Goal: Task Accomplishment & Management: Manage account settings

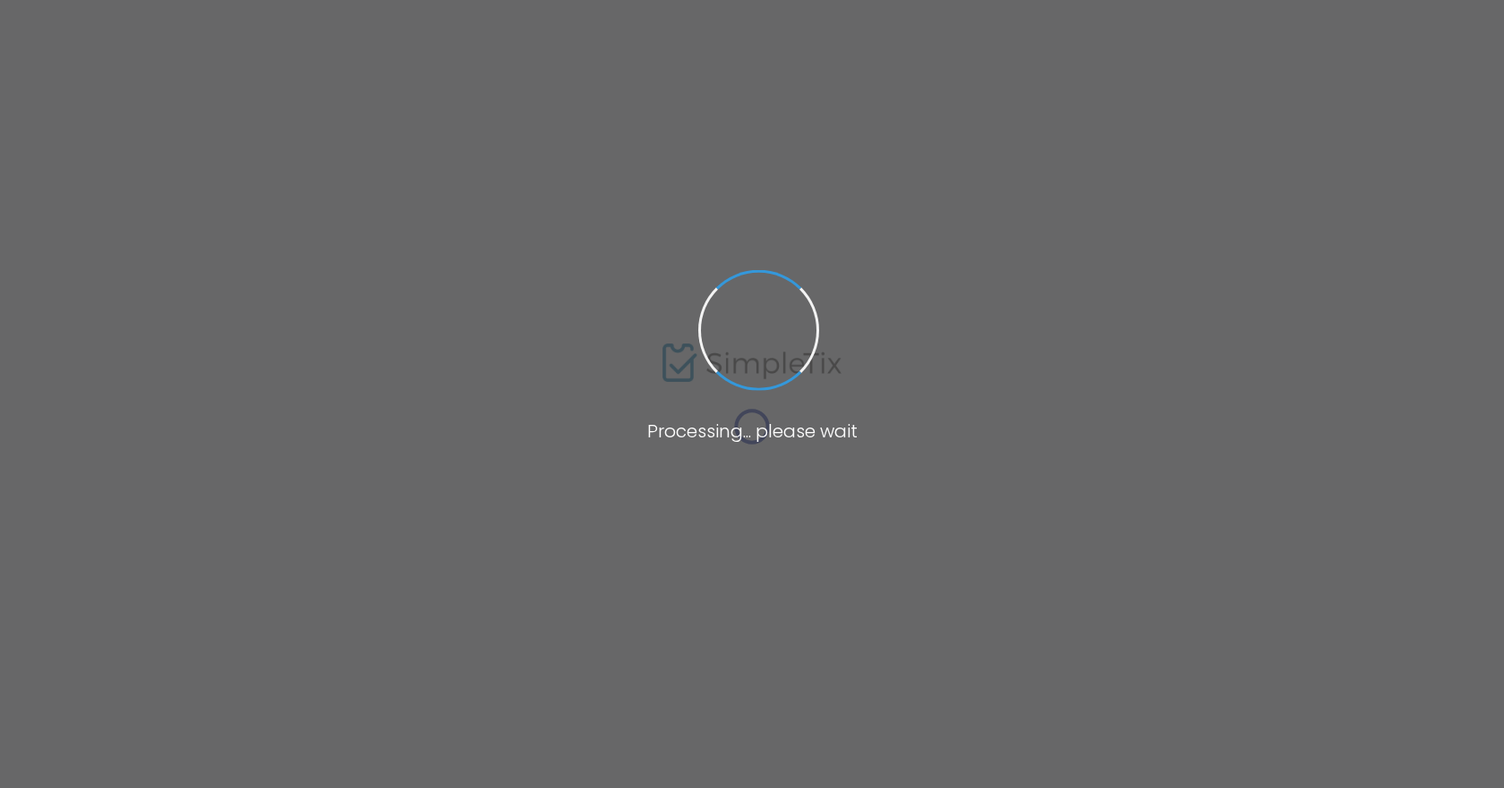
type input "[URL]"
radio input "true"
radio input "false"
radio input "true"
type input "Fandom Imprints"
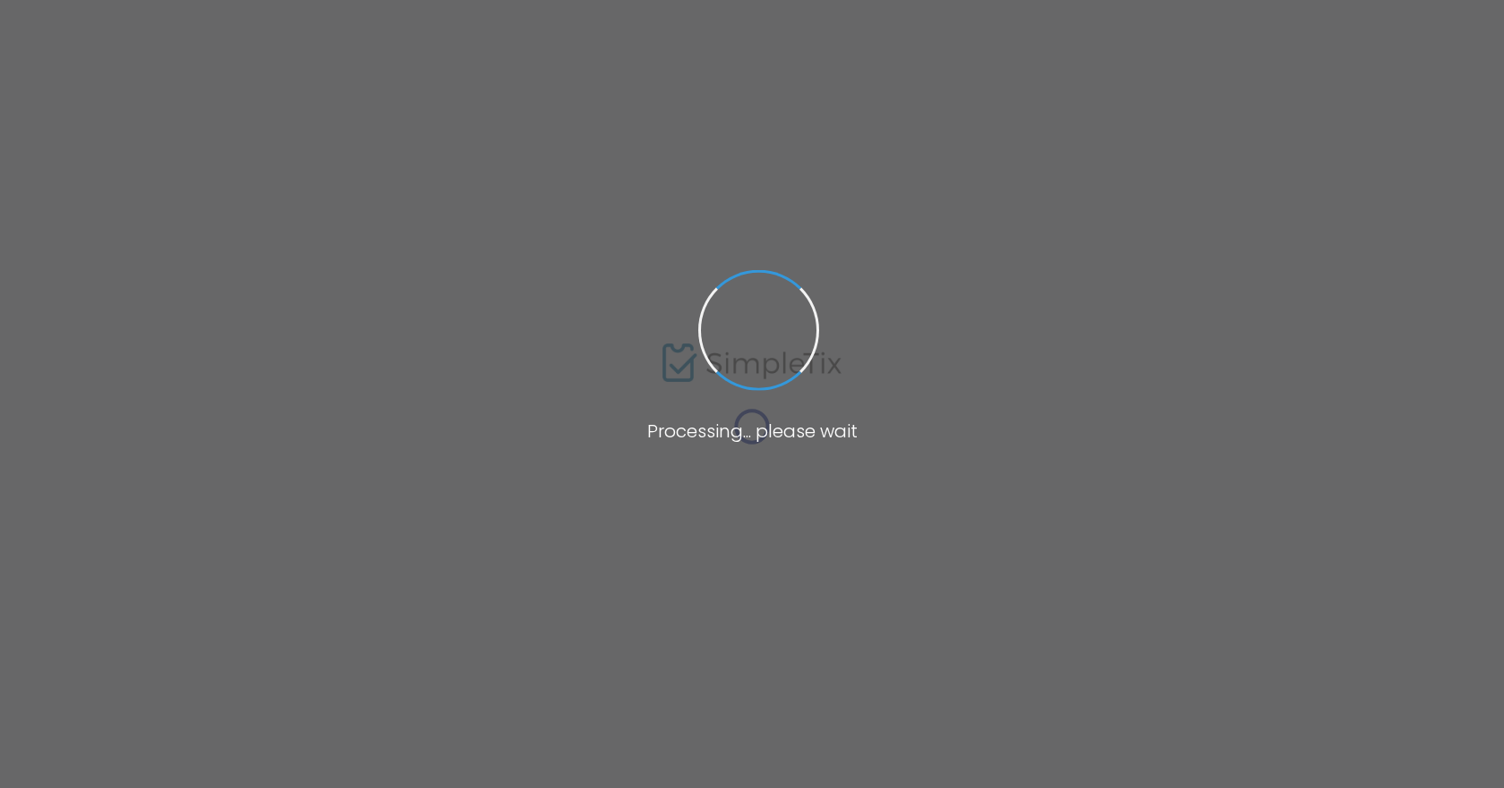
type input "3126469438"
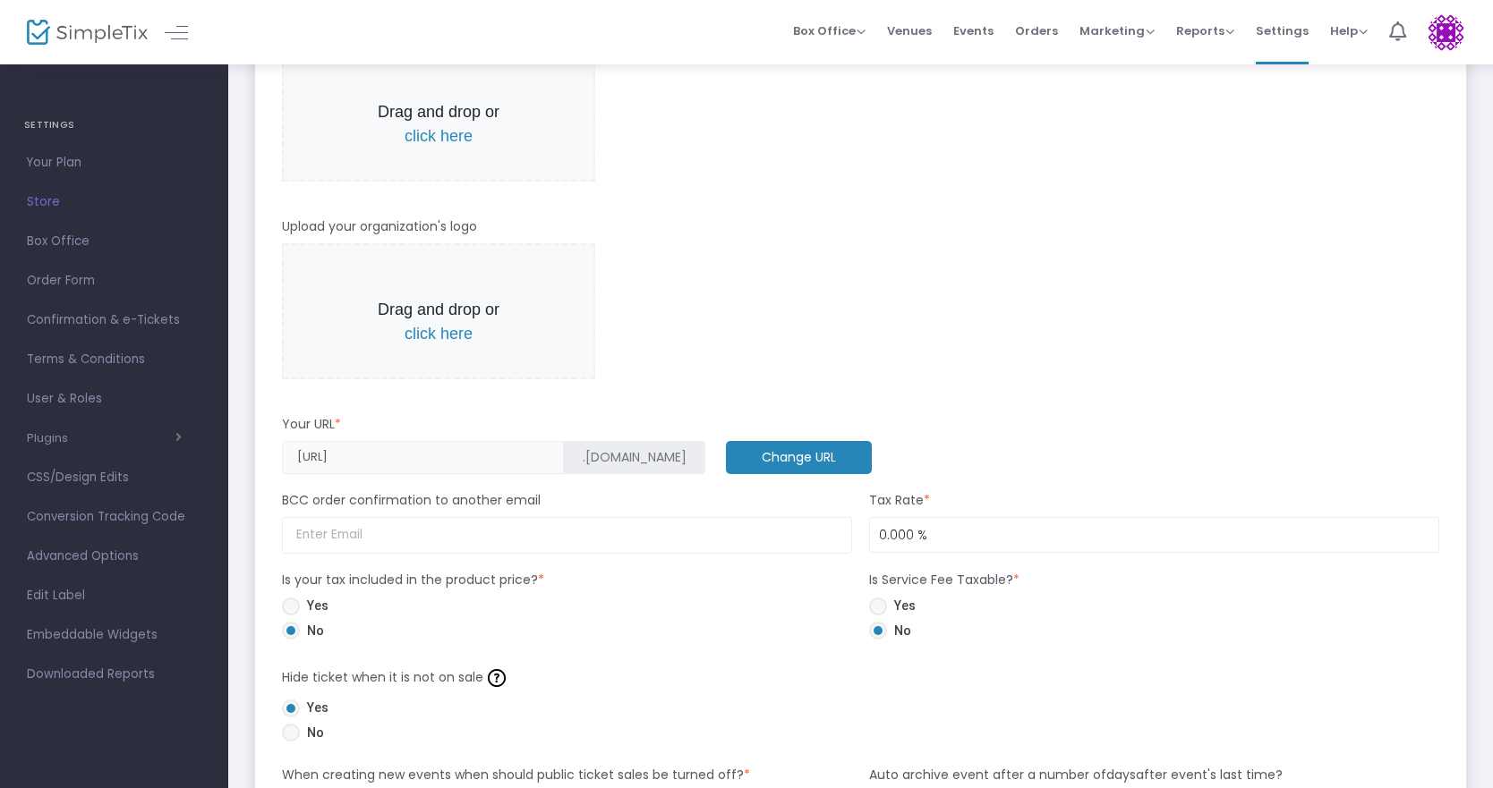
scroll to position [447, 0]
click at [531, 540] on input at bounding box center [567, 534] width 570 height 37
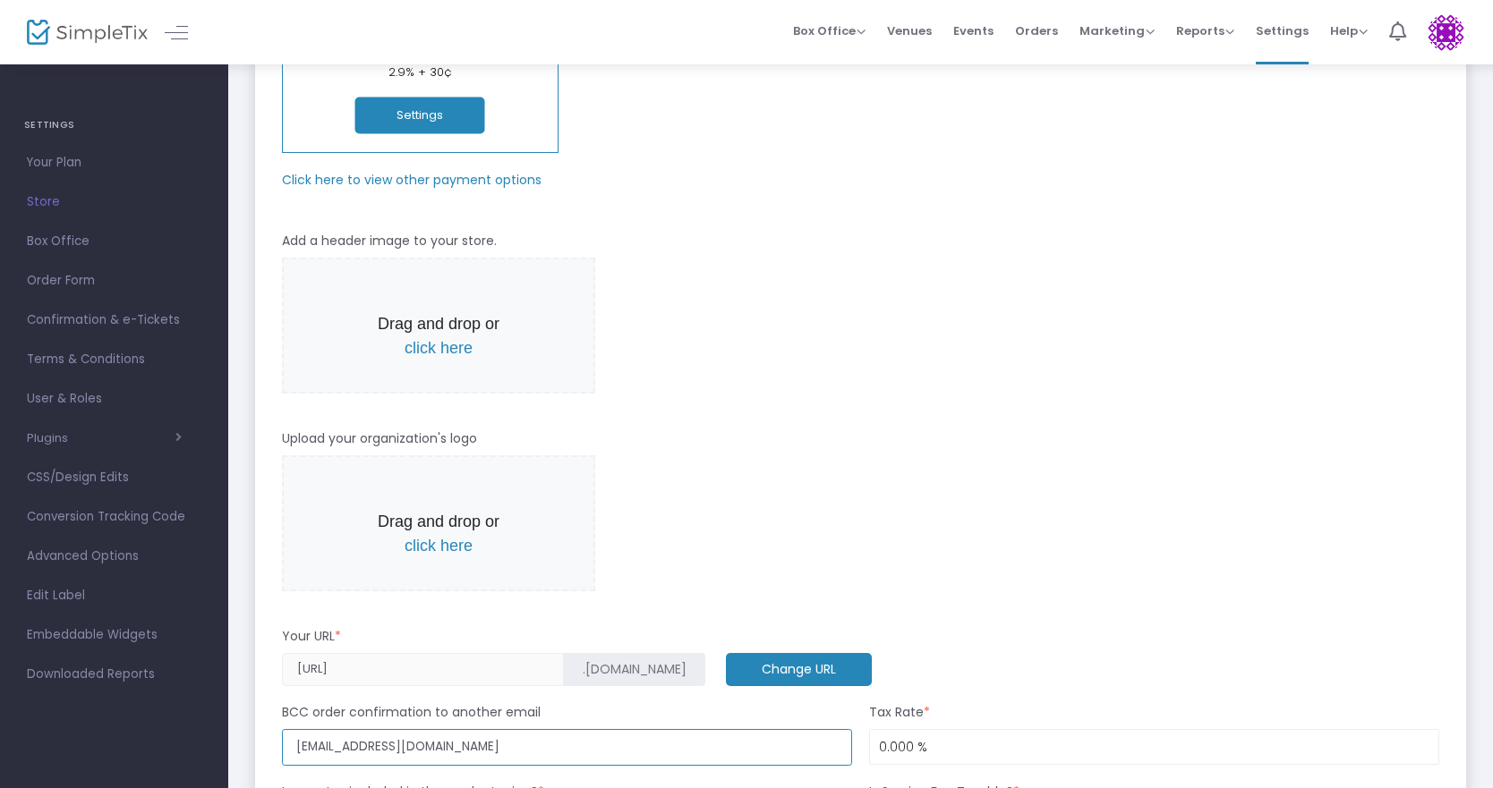
scroll to position [0, 0]
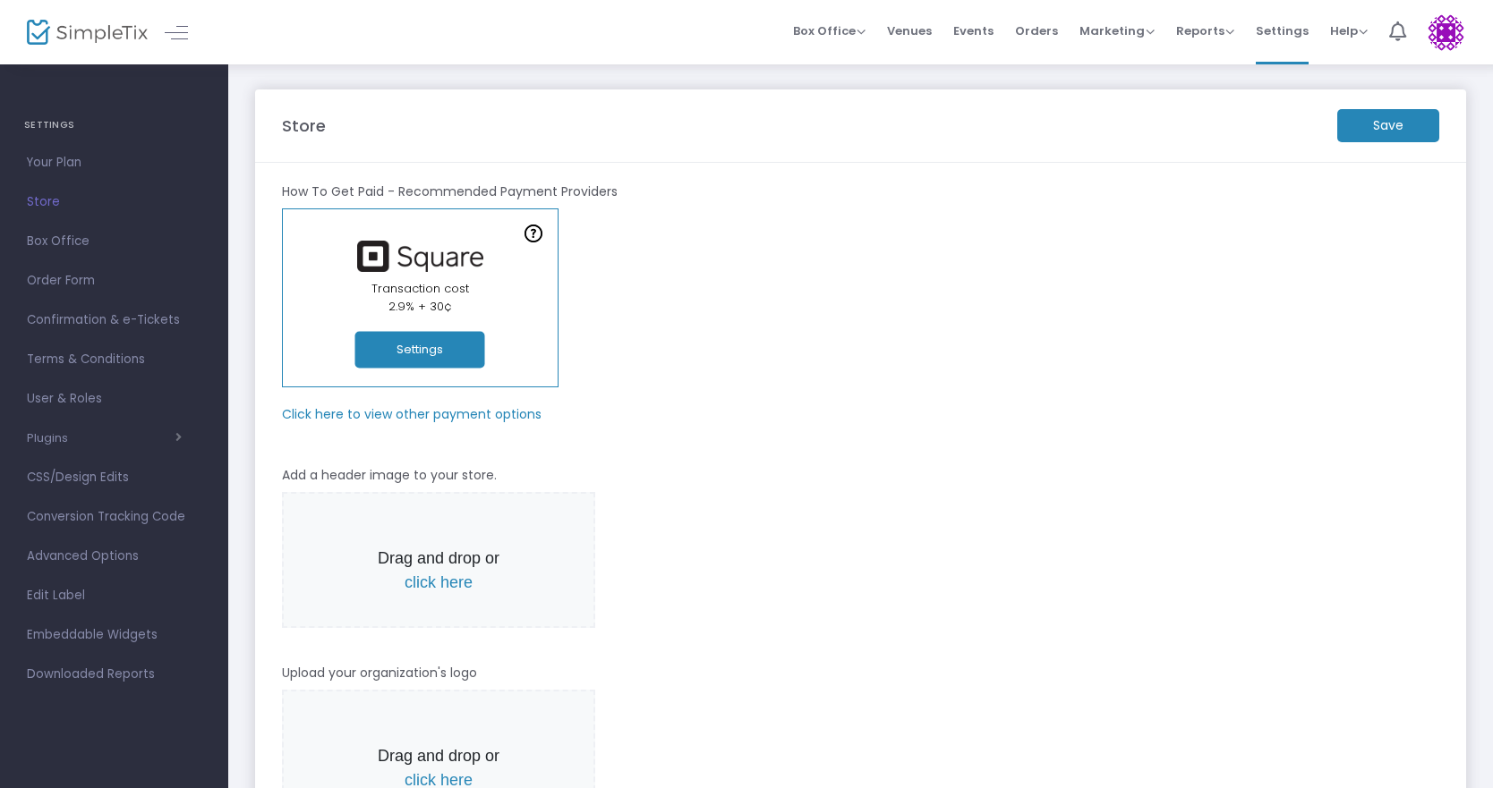
type input "[EMAIL_ADDRESS][DOMAIN_NAME]"
click at [1369, 126] on m-button "Save" at bounding box center [1388, 125] width 102 height 33
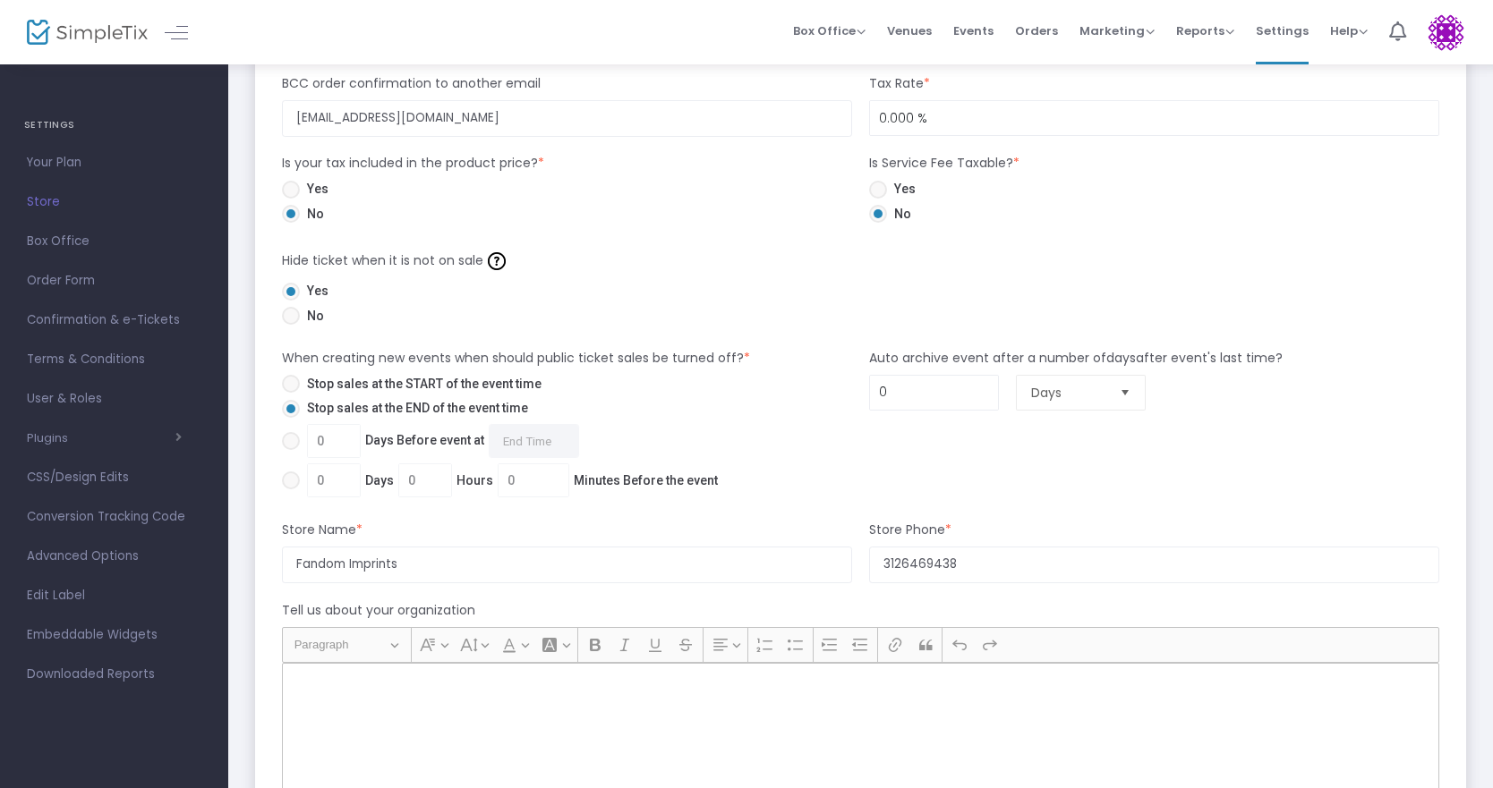
scroll to position [895, 0]
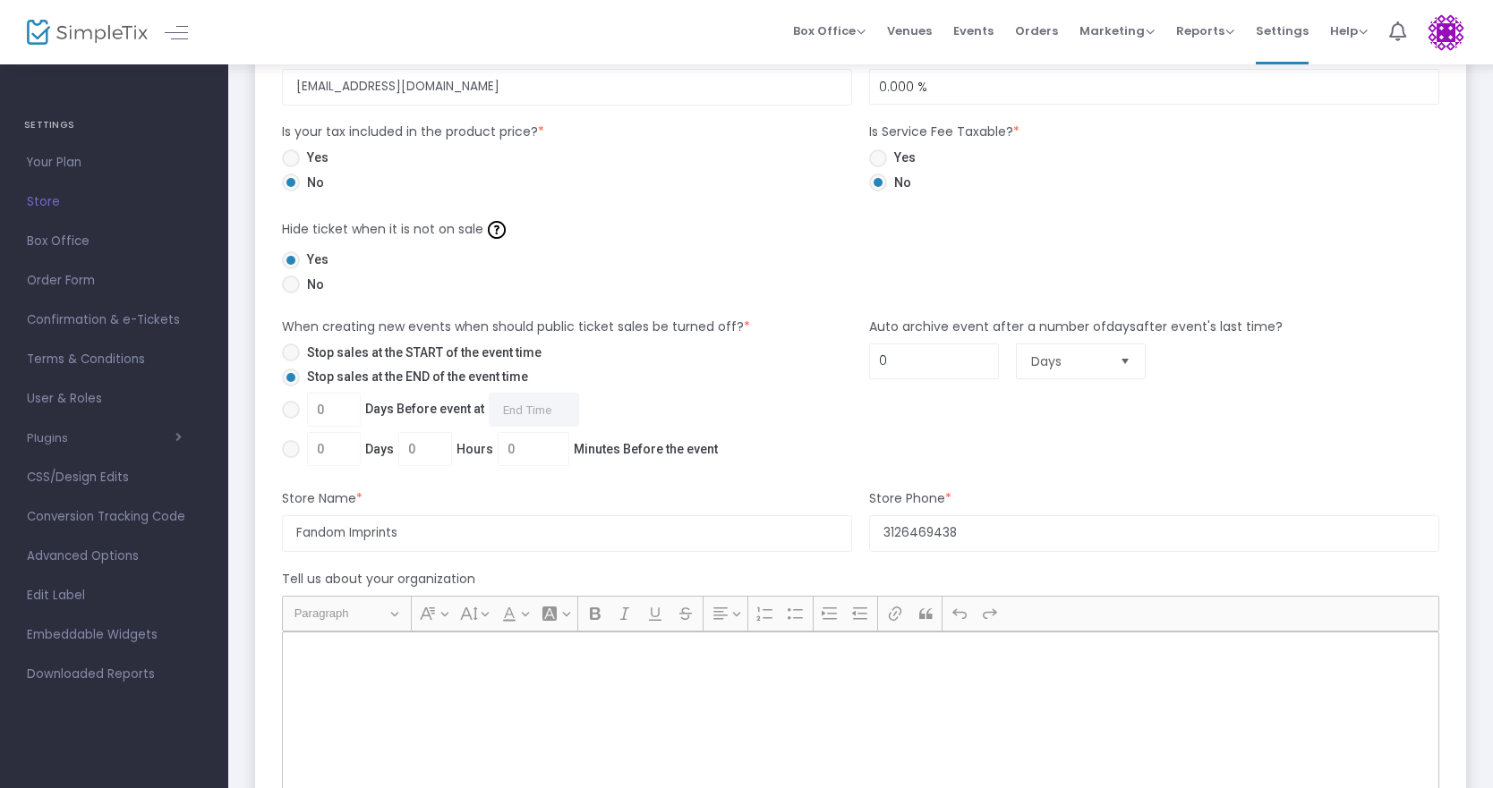
click at [381, 663] on div "Rich Text Editor, main" at bounding box center [860, 721] width 1157 height 179
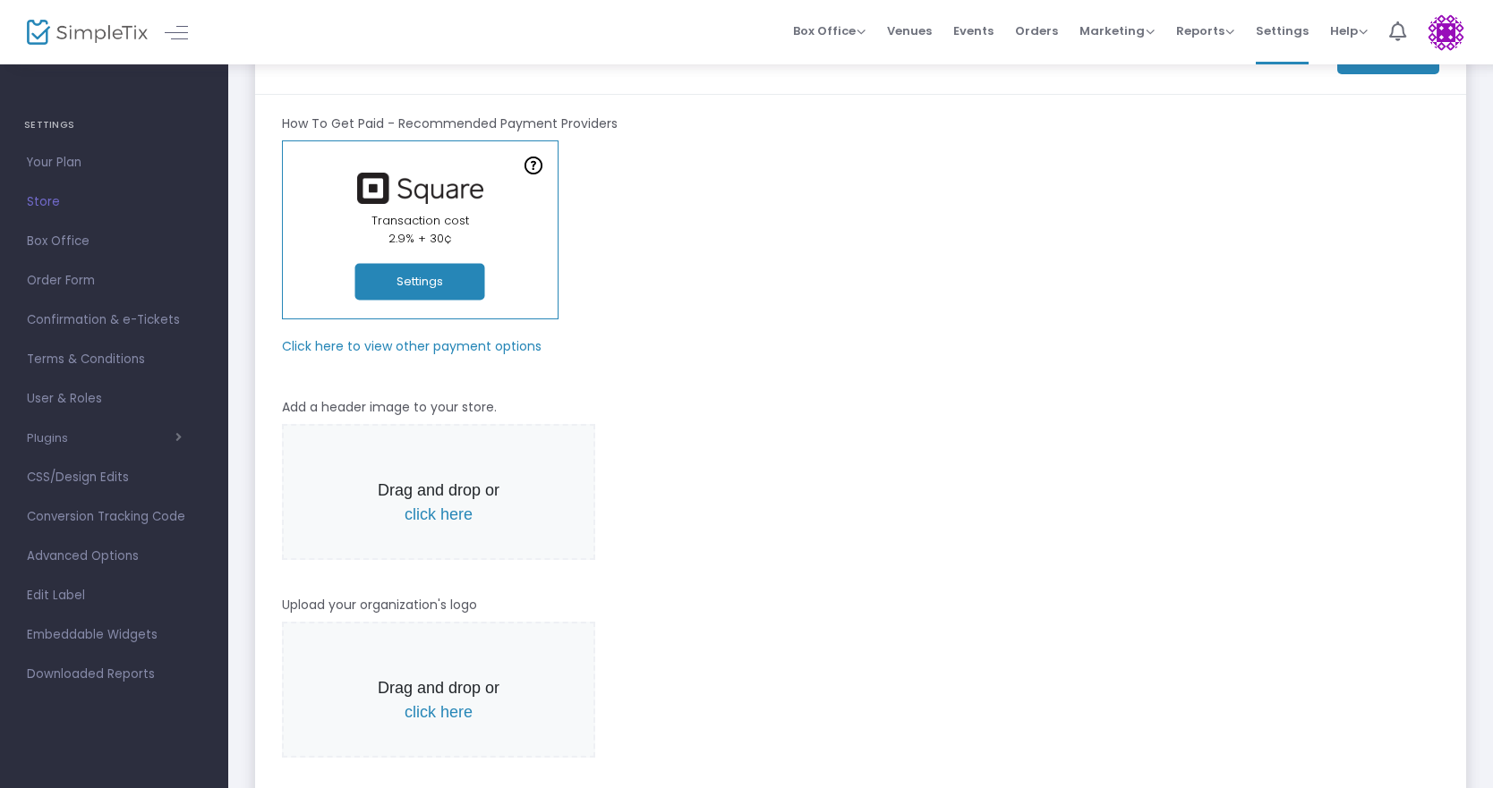
scroll to position [0, 0]
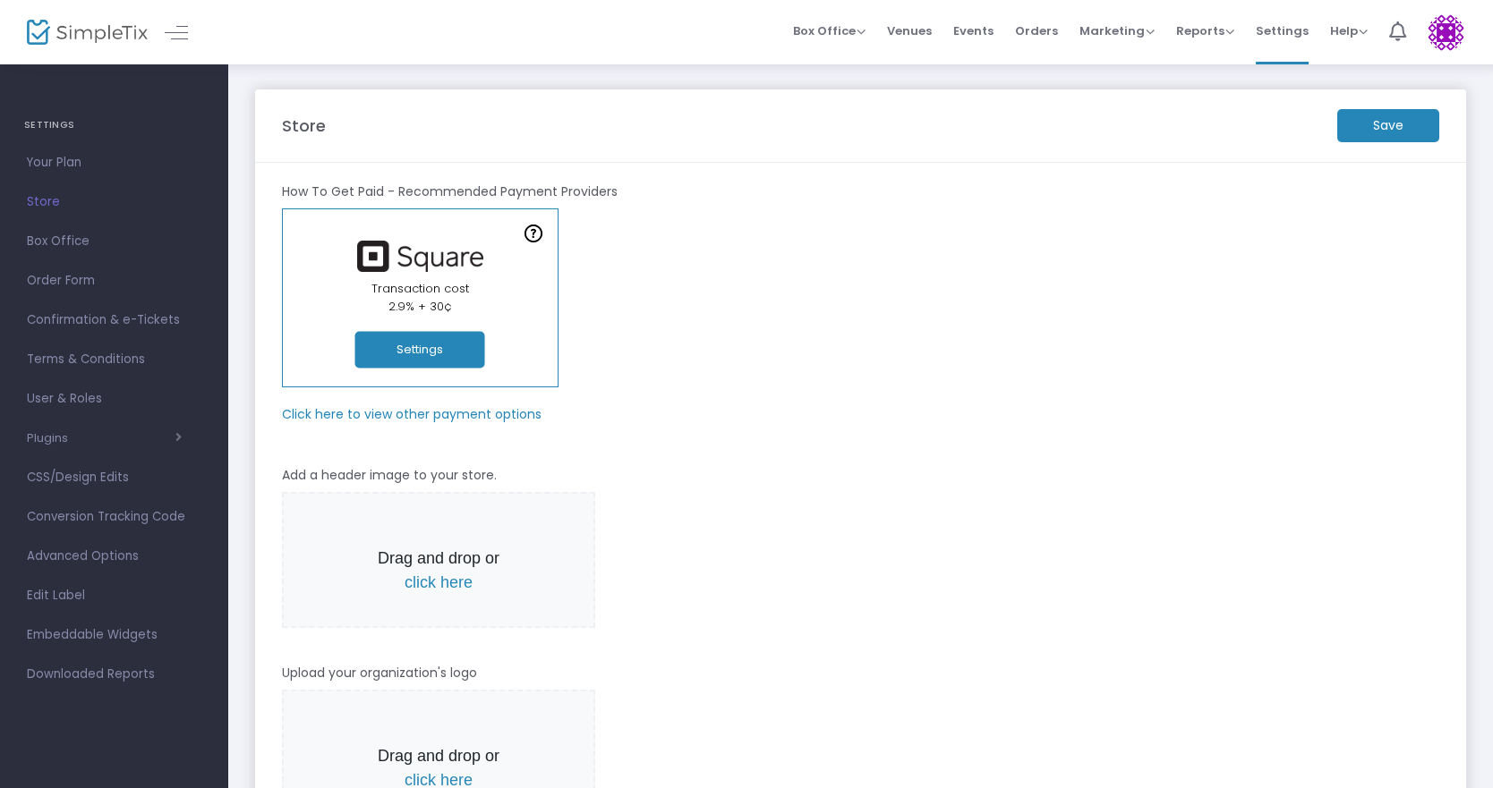
click at [1379, 124] on m-button "Save" at bounding box center [1388, 125] width 102 height 33
